Goal: Information Seeking & Learning: Learn about a topic

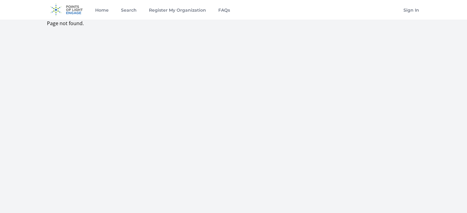
click at [79, 11] on img at bounding box center [67, 10] width 40 height 20
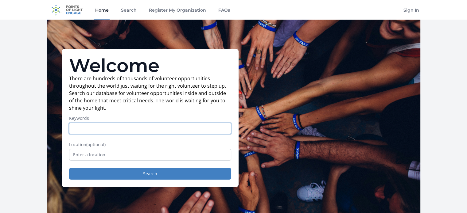
click at [190, 128] on input "Keywords" at bounding box center [150, 129] width 162 height 12
click at [117, 127] on input "Keywords" at bounding box center [150, 129] width 162 height 12
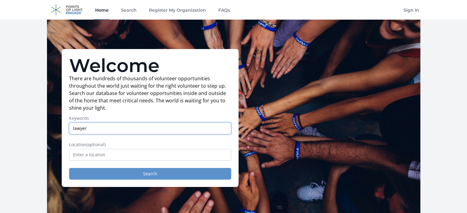
type input "lawyer"
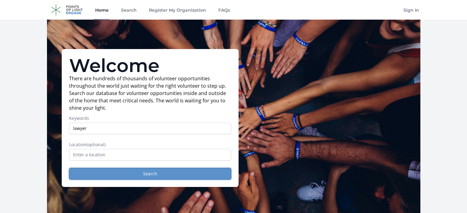
click at [117, 176] on button "Search" at bounding box center [150, 174] width 162 height 12
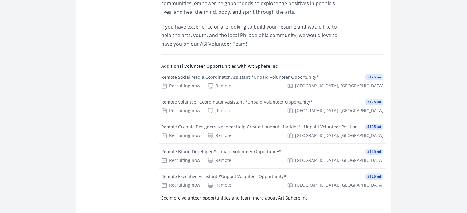
scroll to position [444, 0]
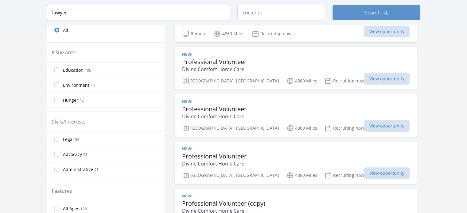
scroll to position [209, 0]
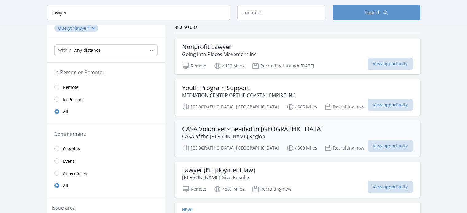
scroll to position [53, 0]
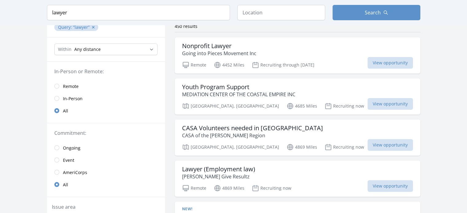
click at [61, 82] on link "Remote" at bounding box center [106, 86] width 118 height 12
click at [57, 84] on input "radio" at bounding box center [56, 86] width 5 height 5
click at [59, 88] on link "Remote" at bounding box center [106, 86] width 118 height 12
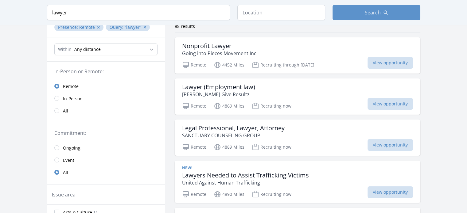
click at [54, 86] on link "Remote" at bounding box center [106, 86] width 118 height 12
